Goal: Information Seeking & Learning: Learn about a topic

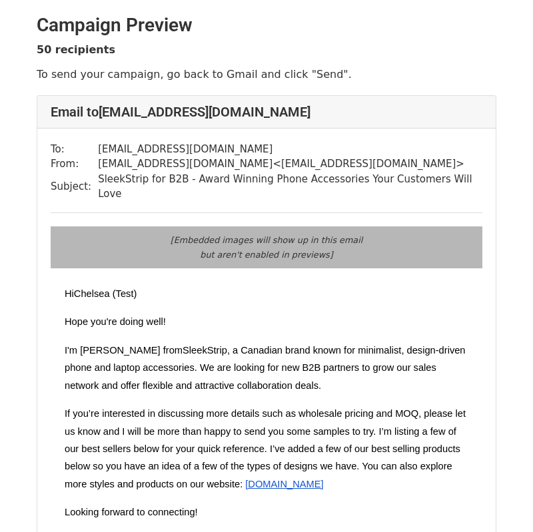
click at [376, 322] on td "Hi Chelsea (Test) Hope you're doing well! I'm Chelsea from SleekStrip , a Canad…" at bounding box center [266, 470] width 403 height 392
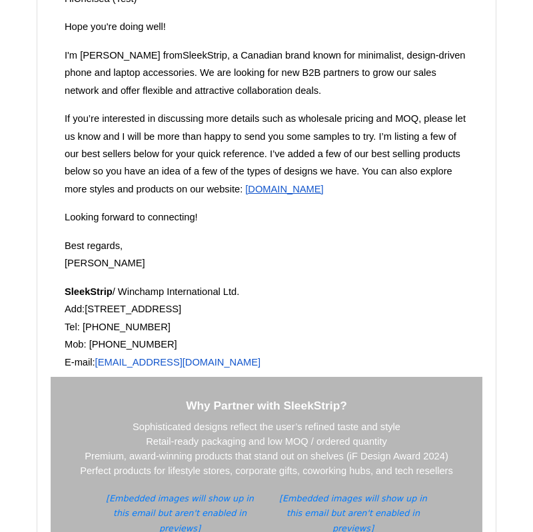
scroll to position [369, 0]
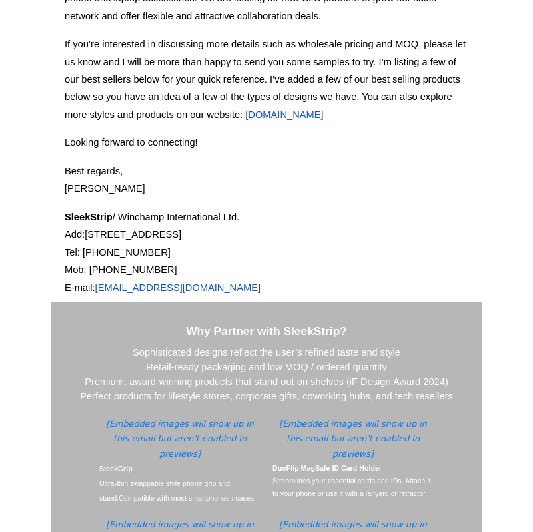
click at [398, 345] on p "Sophisticated designs reflect the user’s refined taste and style" at bounding box center [266, 352] width 403 height 15
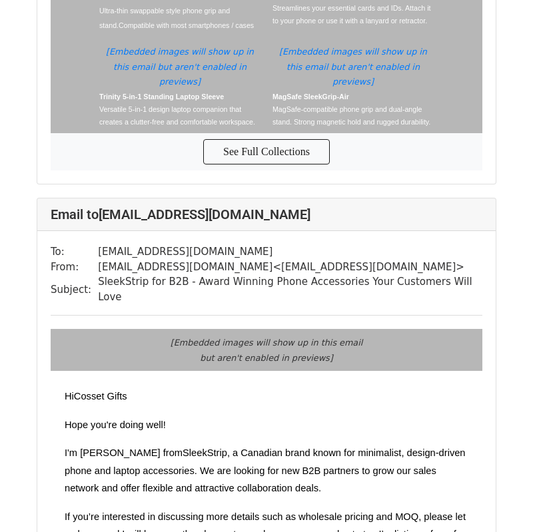
scroll to position [1073, 0]
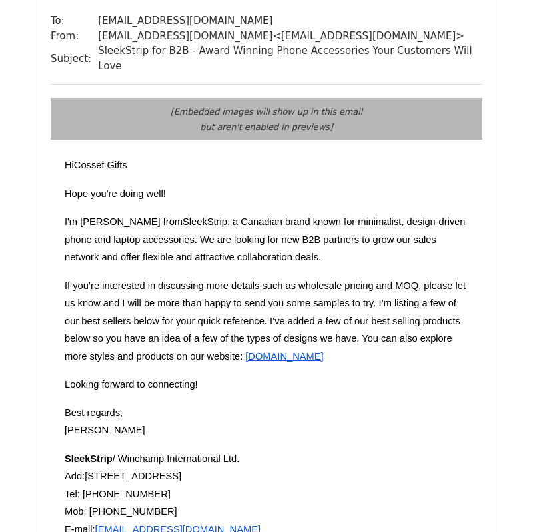
click at [398, 375] on p "Looking forward to connecting!" at bounding box center [266, 383] width 403 height 17
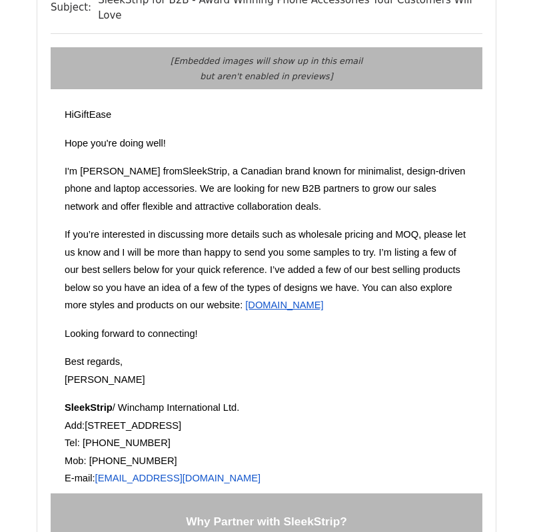
scroll to position [2066, 0]
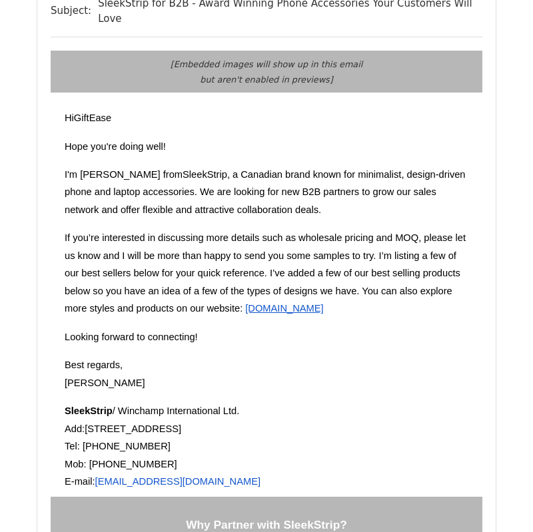
click at [398, 420] on p "Add:[STREET_ADDRESS]" at bounding box center [266, 428] width 403 height 17
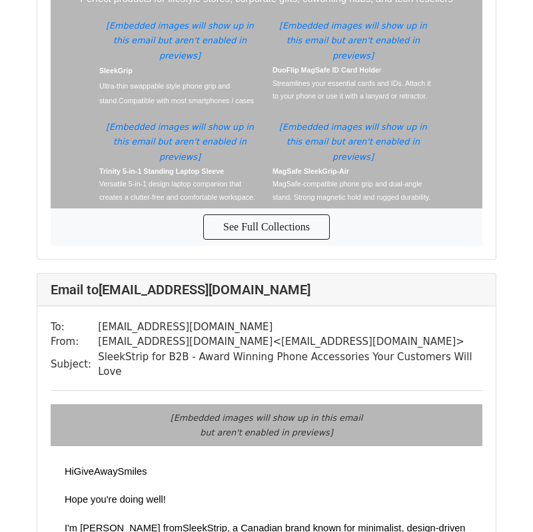
scroll to position [2553, 0]
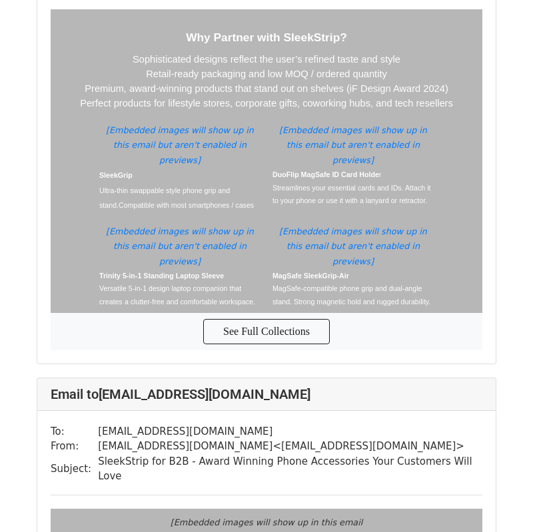
click at [398, 454] on td "SleekStrip for B2B - Award Winning Phone Accessories Your Customers Will Love" at bounding box center [290, 469] width 384 height 30
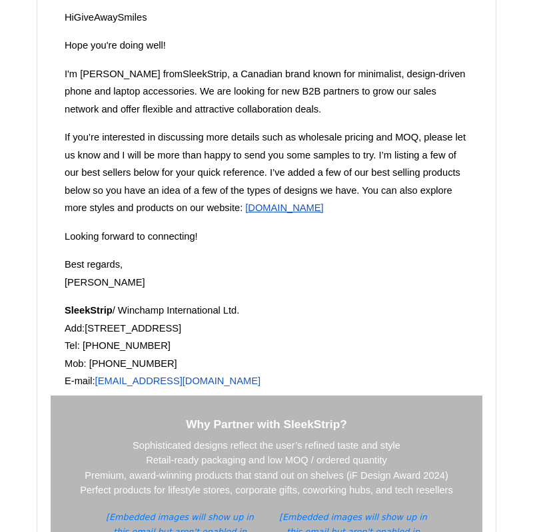
scroll to position [3502, 0]
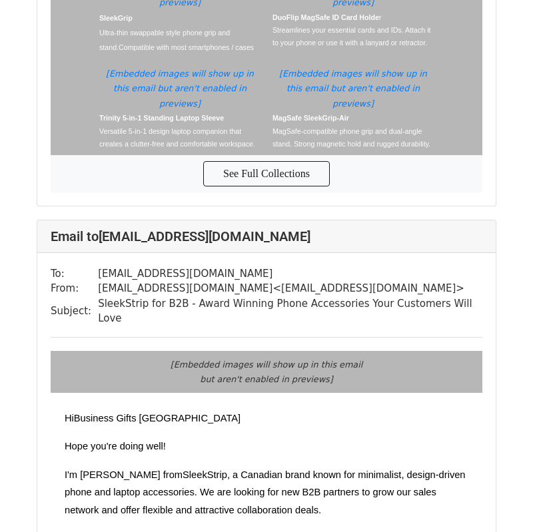
scroll to position [5536, 0]
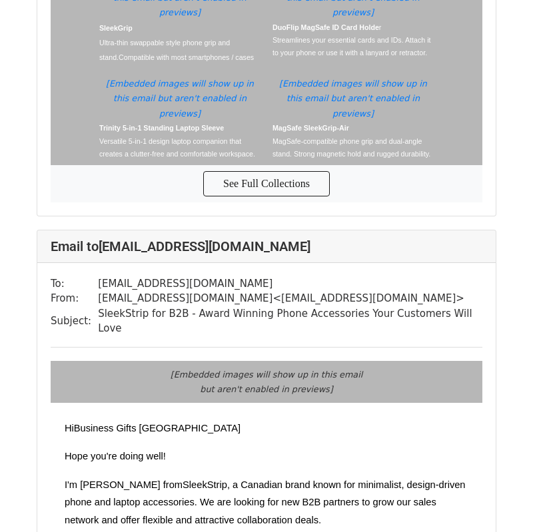
drag, startPoint x: 398, startPoint y: 360, endPoint x: 436, endPoint y: 353, distance: 38.6
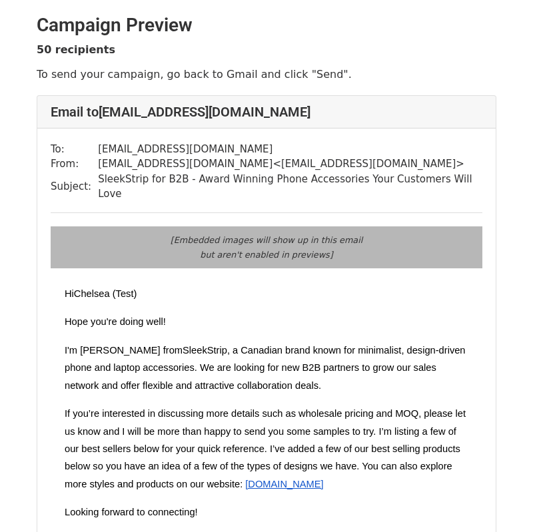
drag, startPoint x: 491, startPoint y: 366, endPoint x: 486, endPoint y: 354, distance: 13.1
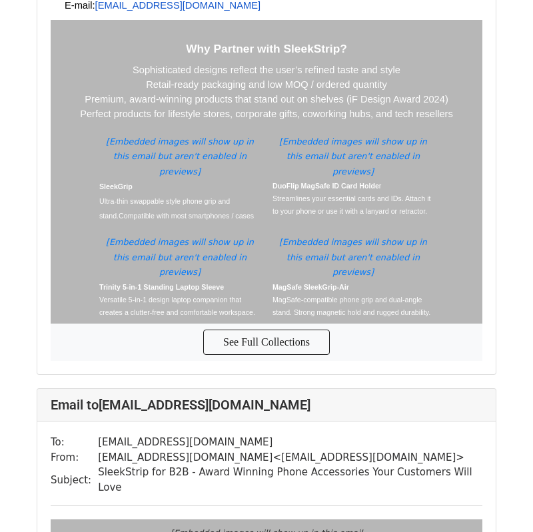
scroll to position [800, 0]
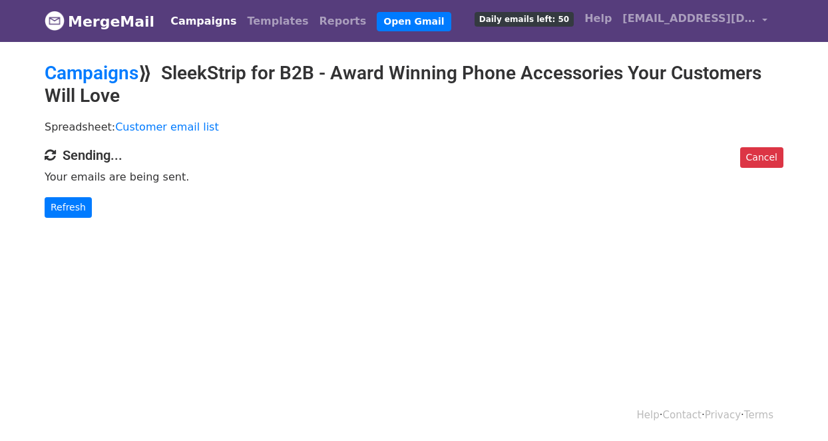
click at [353, 251] on body "MergeMail Campaigns Templates Reports Open Gmail Daily emails left: 50 Help sal…" at bounding box center [414, 135] width 828 height 271
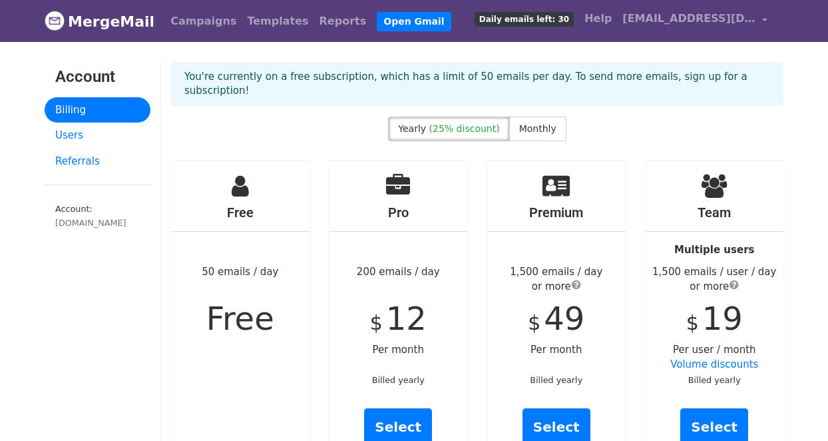
click at [672, 117] on div "Yearly (25% discount) Monthly" at bounding box center [477, 132] width 632 height 30
